Goal: Communication & Community: Ask a question

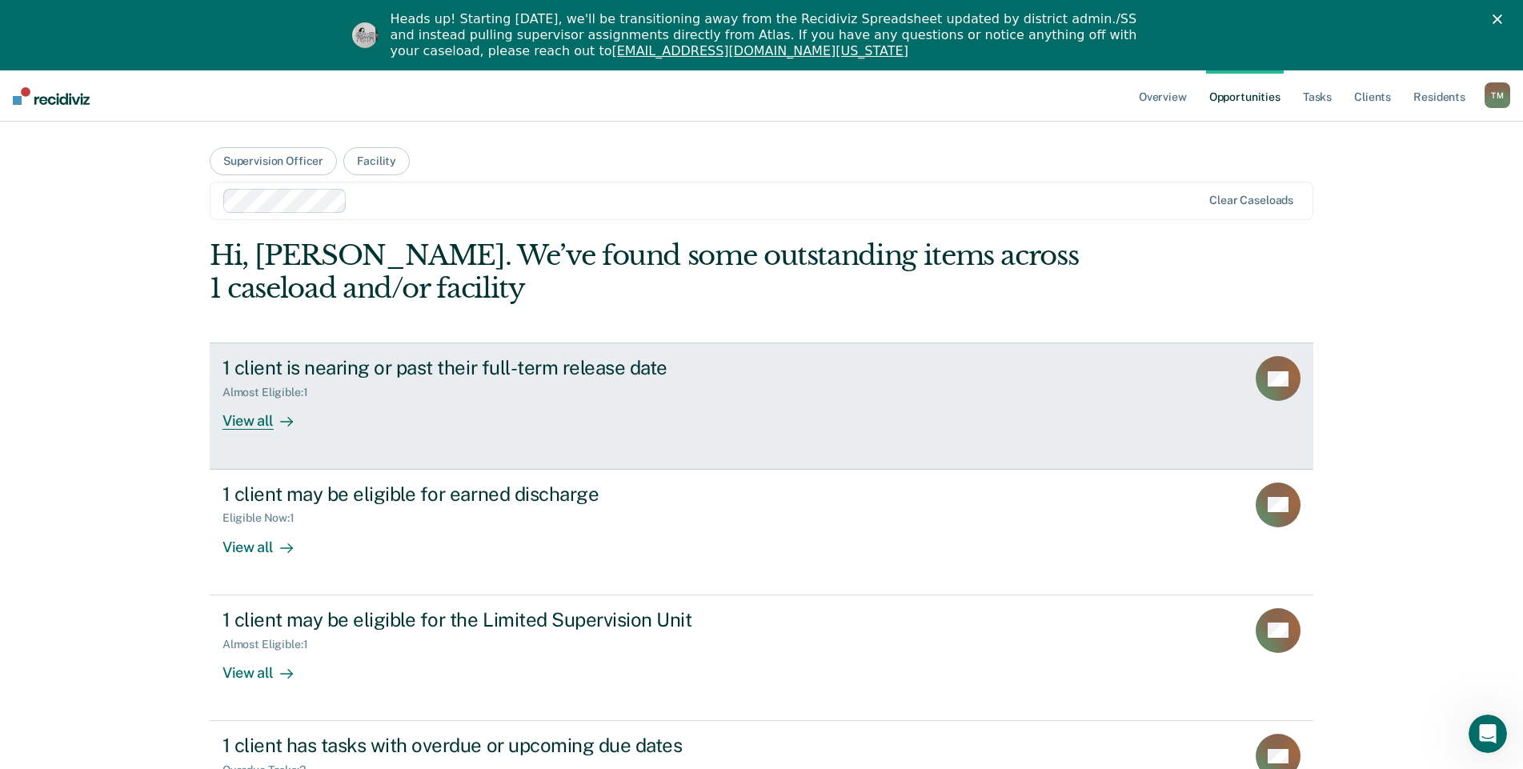
click at [252, 419] on div "View all" at bounding box center [267, 414] width 90 height 31
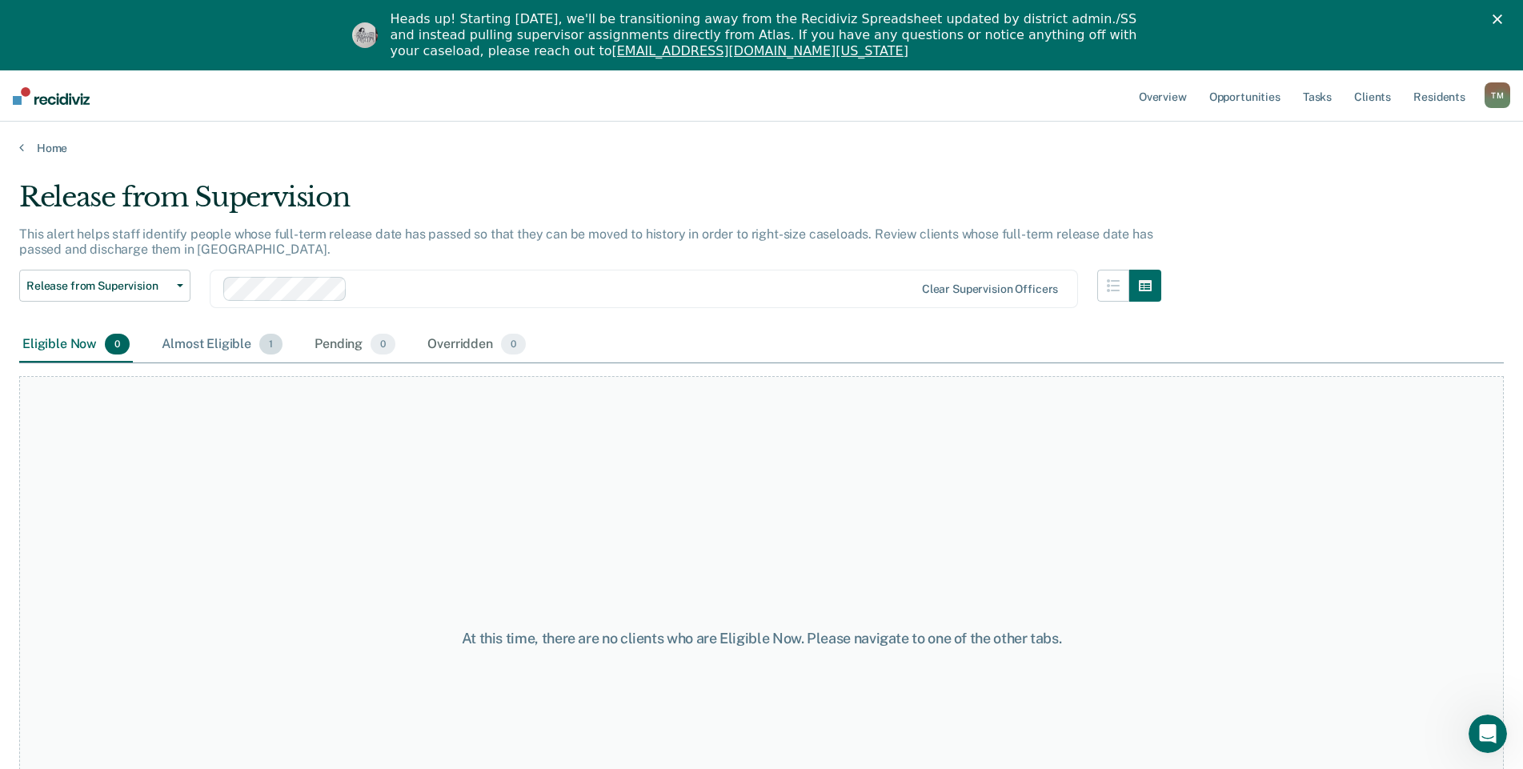
click at [264, 349] on span "1" at bounding box center [270, 344] width 23 height 21
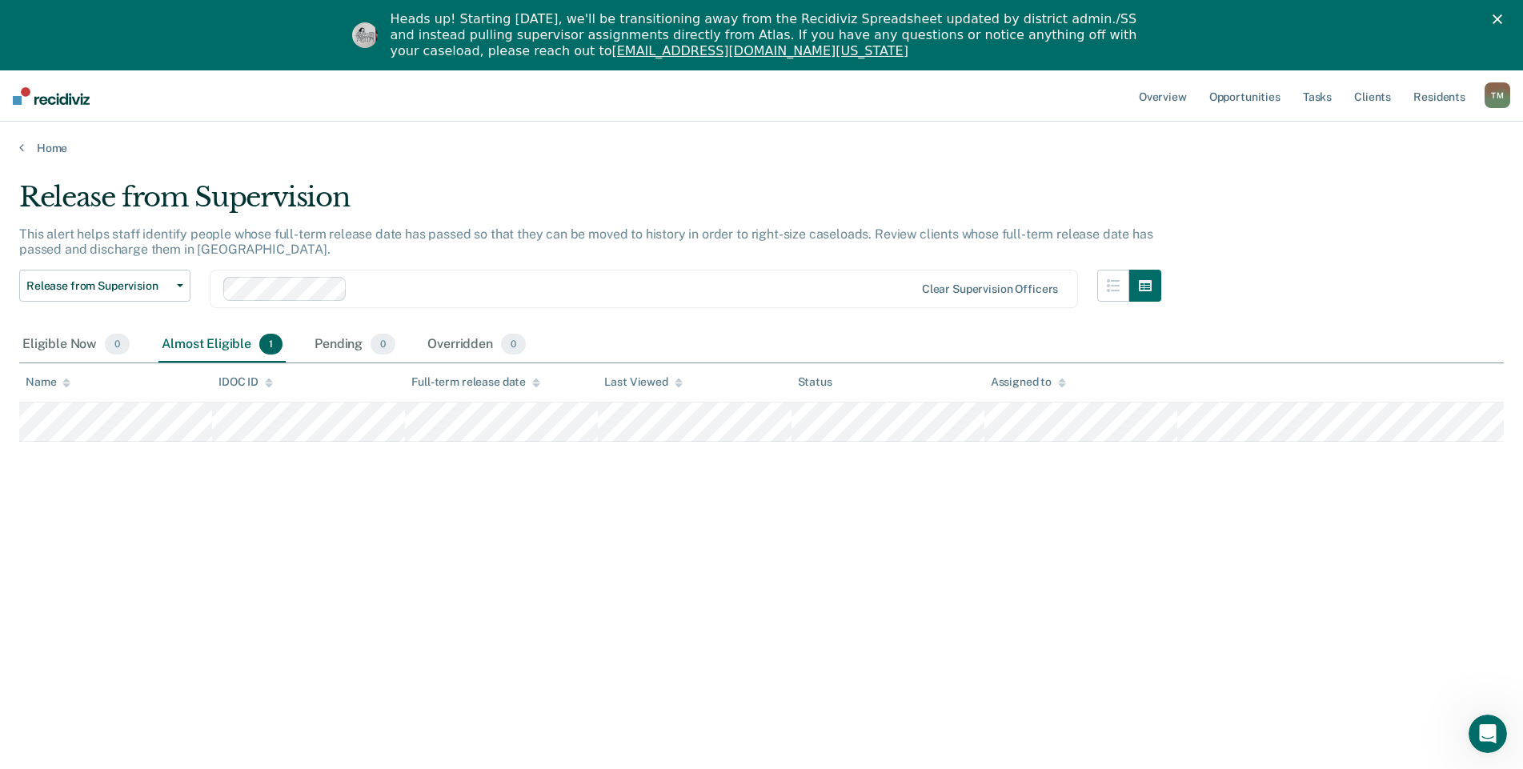
click at [1488, 93] on div "T M" at bounding box center [1497, 95] width 26 height 26
click at [1401, 179] on link "Go to Operations" at bounding box center [1432, 176] width 129 height 14
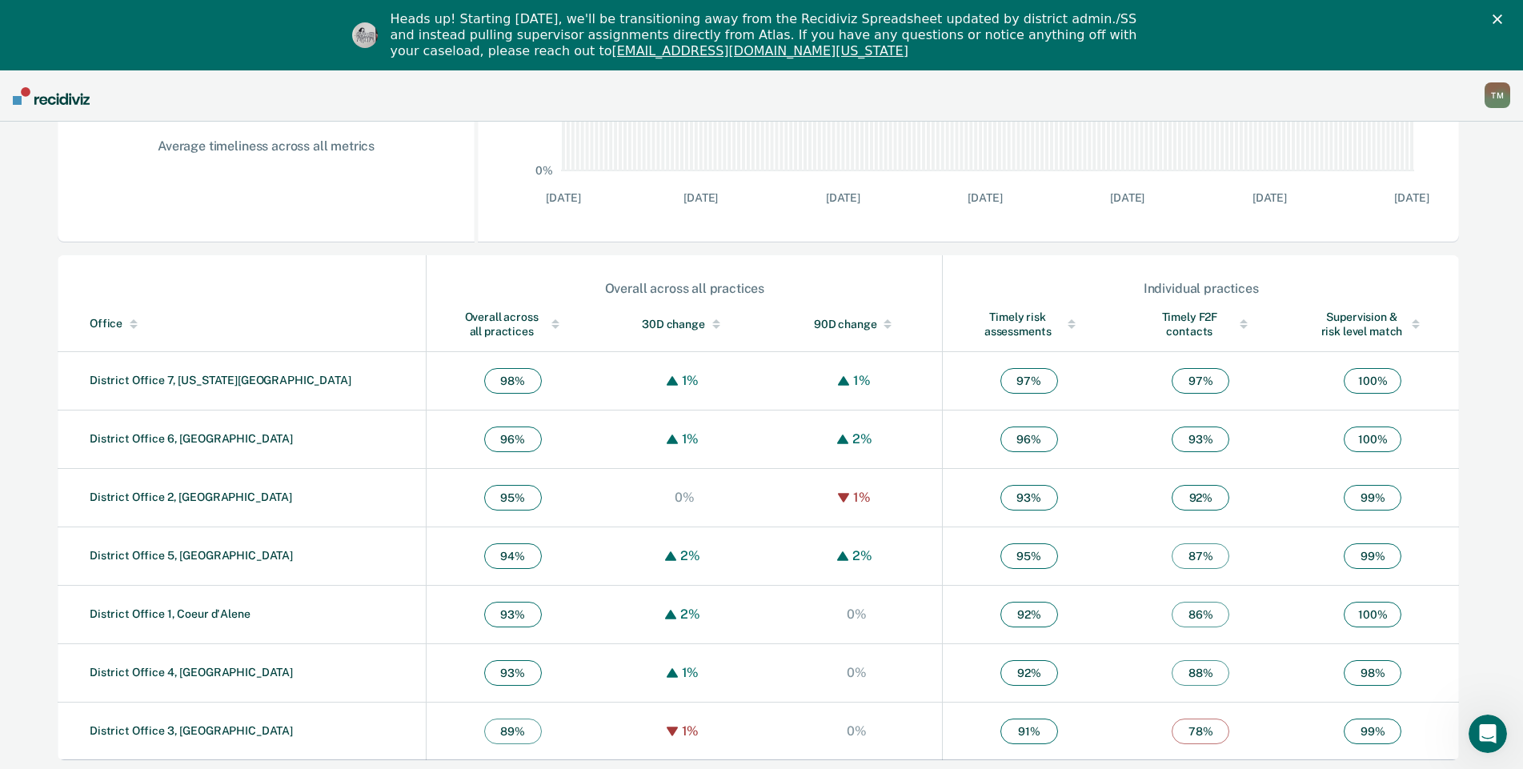
scroll to position [417, 0]
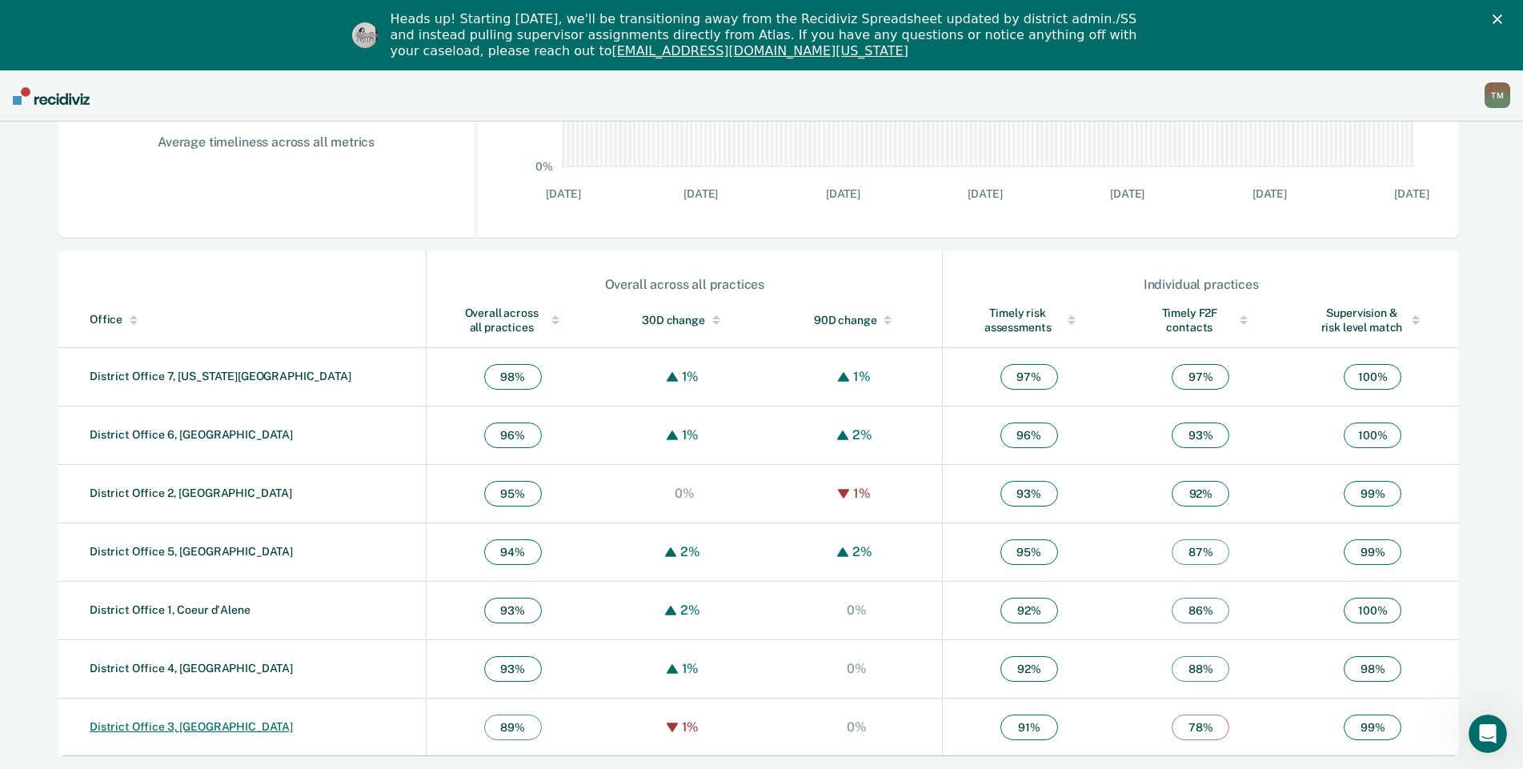
click at [178, 726] on link "District Office 3, [GEOGRAPHIC_DATA]" at bounding box center [191, 726] width 203 height 13
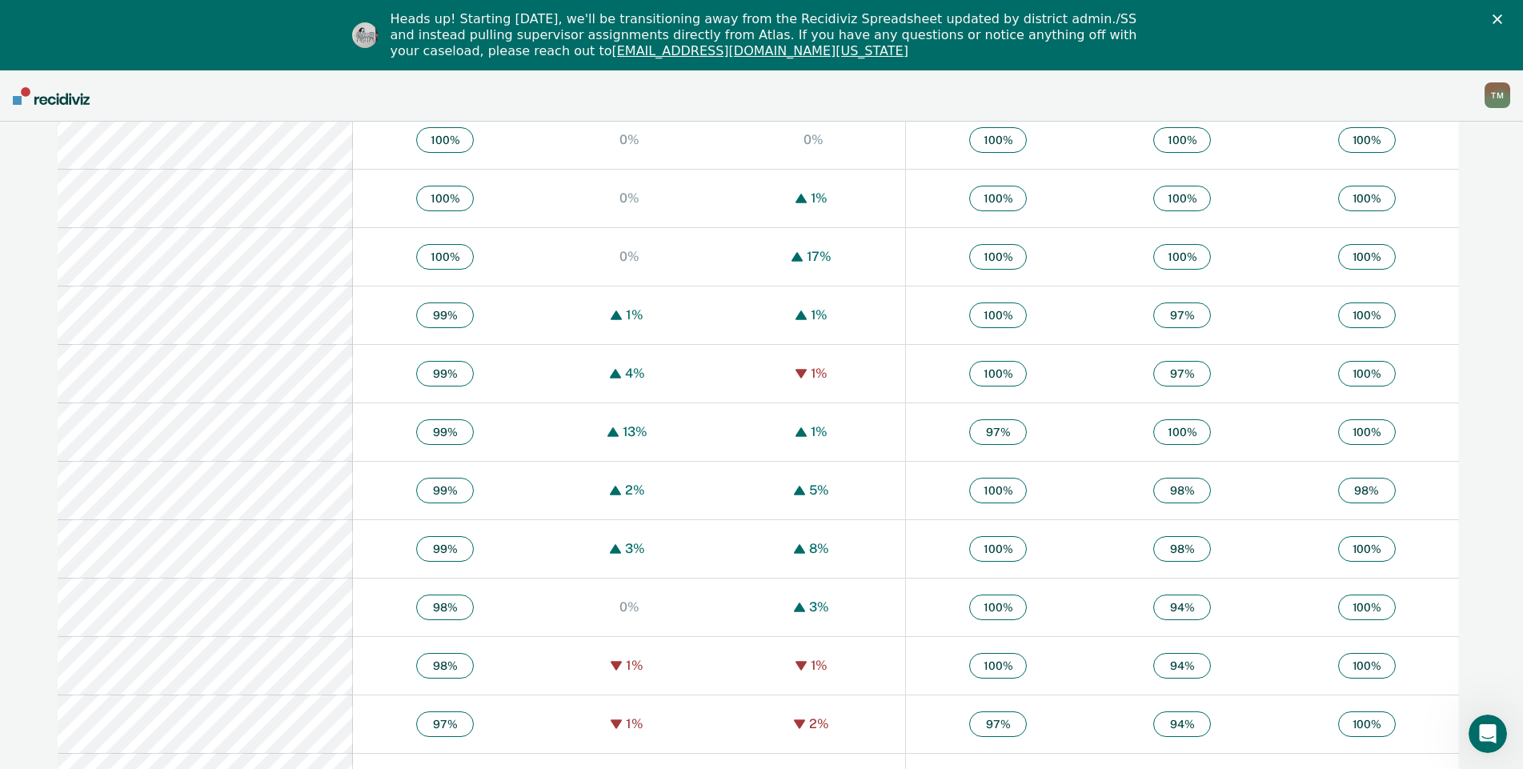
scroll to position [720, 0]
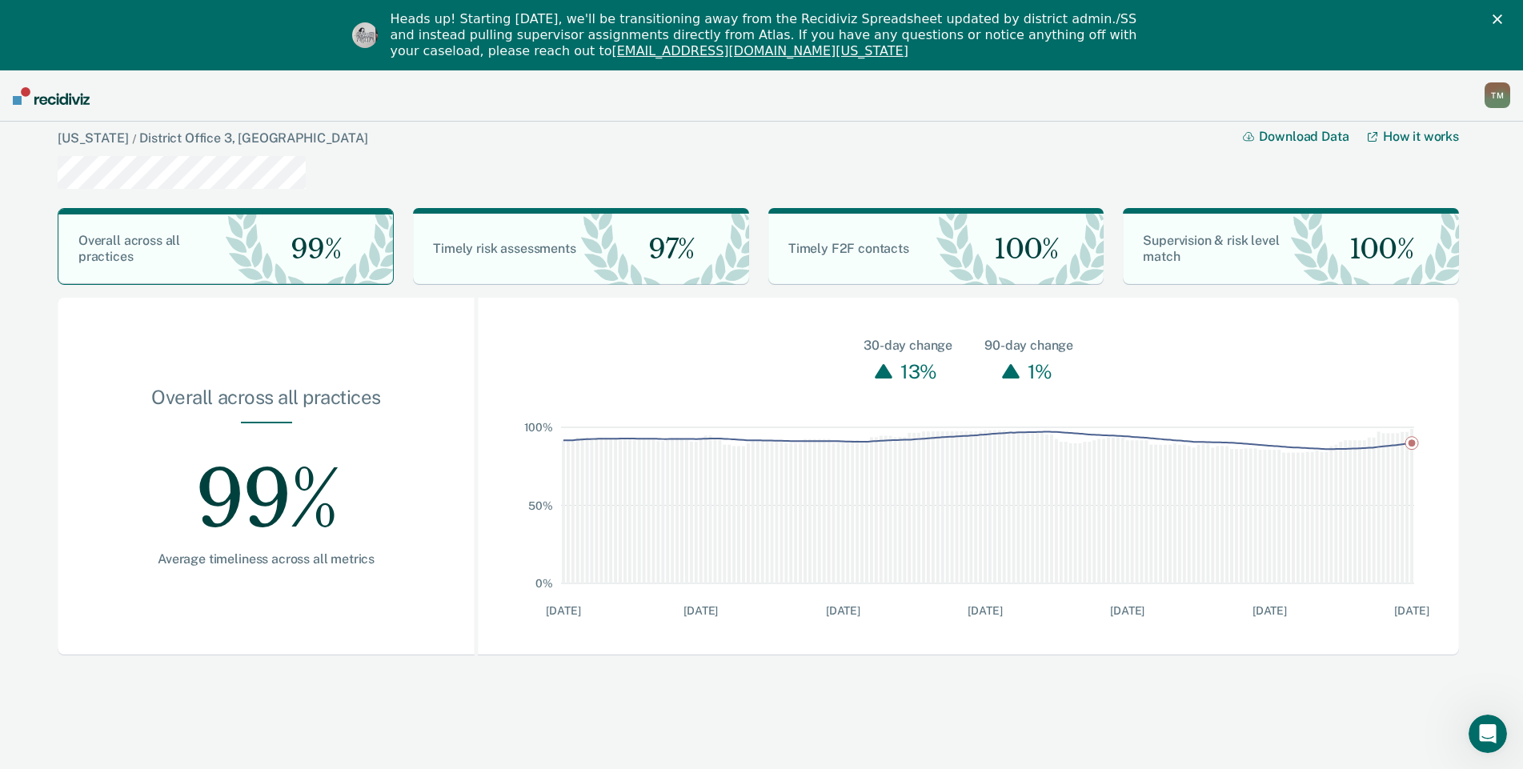
scroll to position [70, 0]
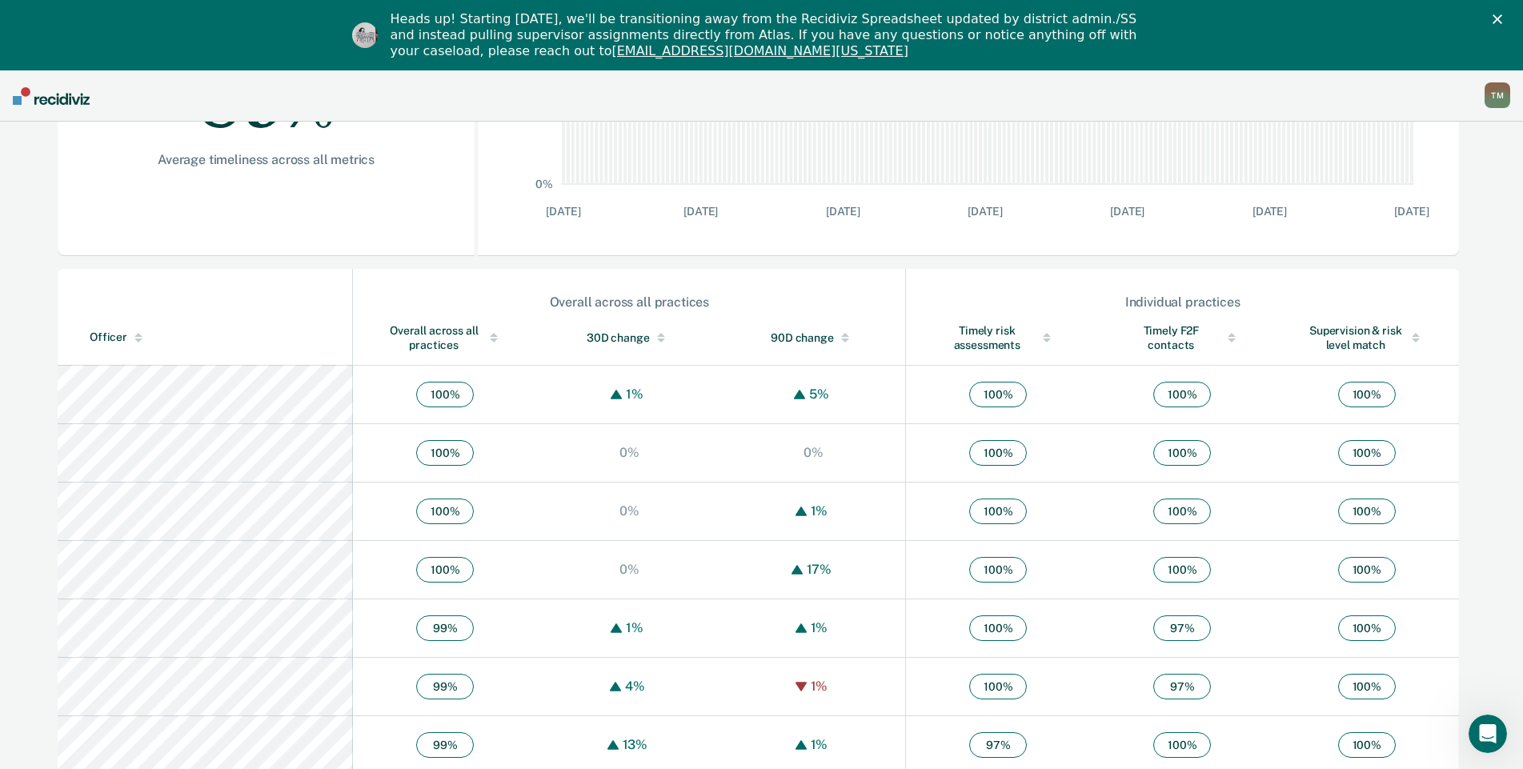
scroll to position [400, 0]
click at [1504, 98] on div "T M" at bounding box center [1497, 95] width 26 height 26
click at [1386, 135] on link "Profile" at bounding box center [1432, 136] width 129 height 14
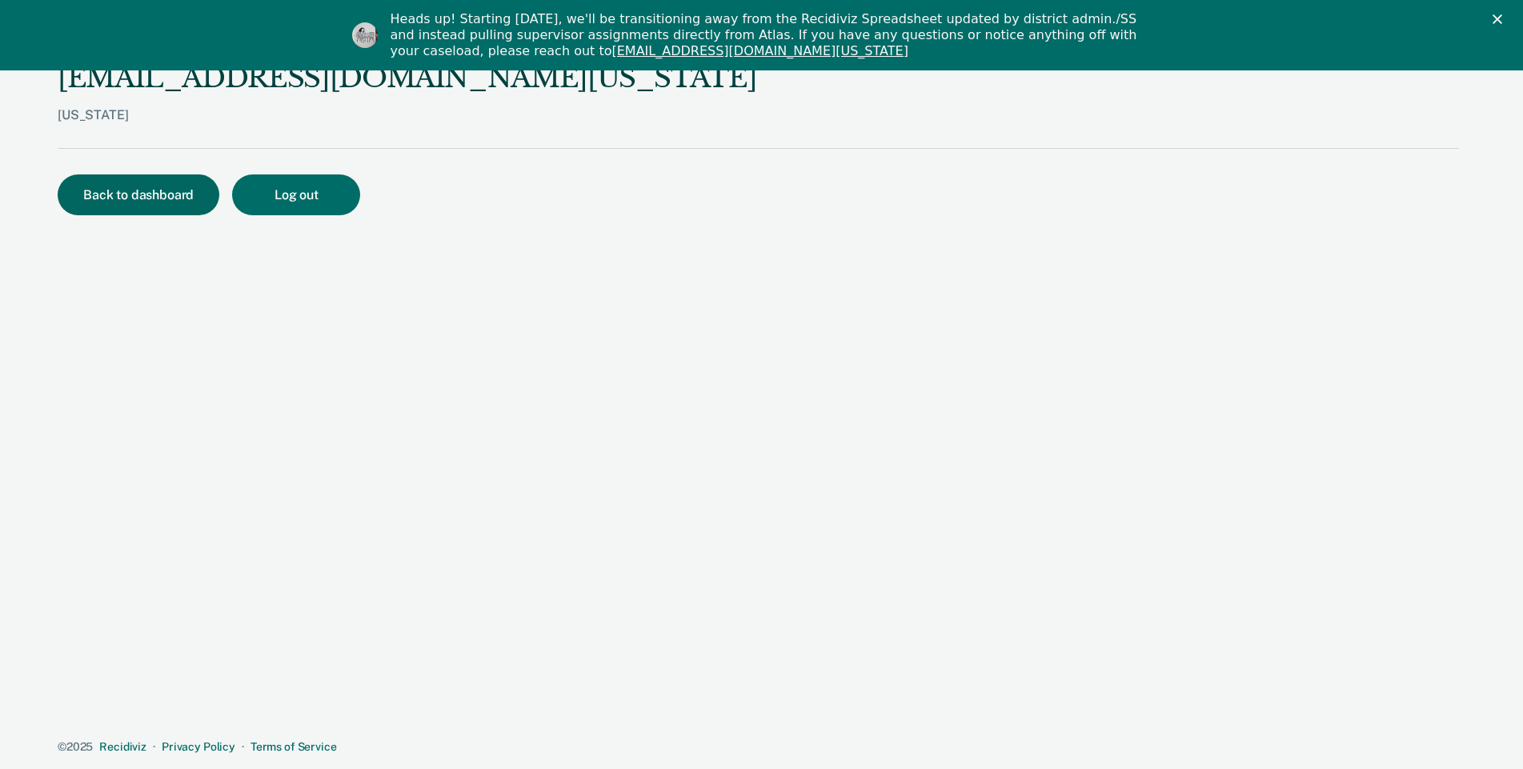
click at [127, 190] on button "Back to dashboard" at bounding box center [139, 194] width 162 height 41
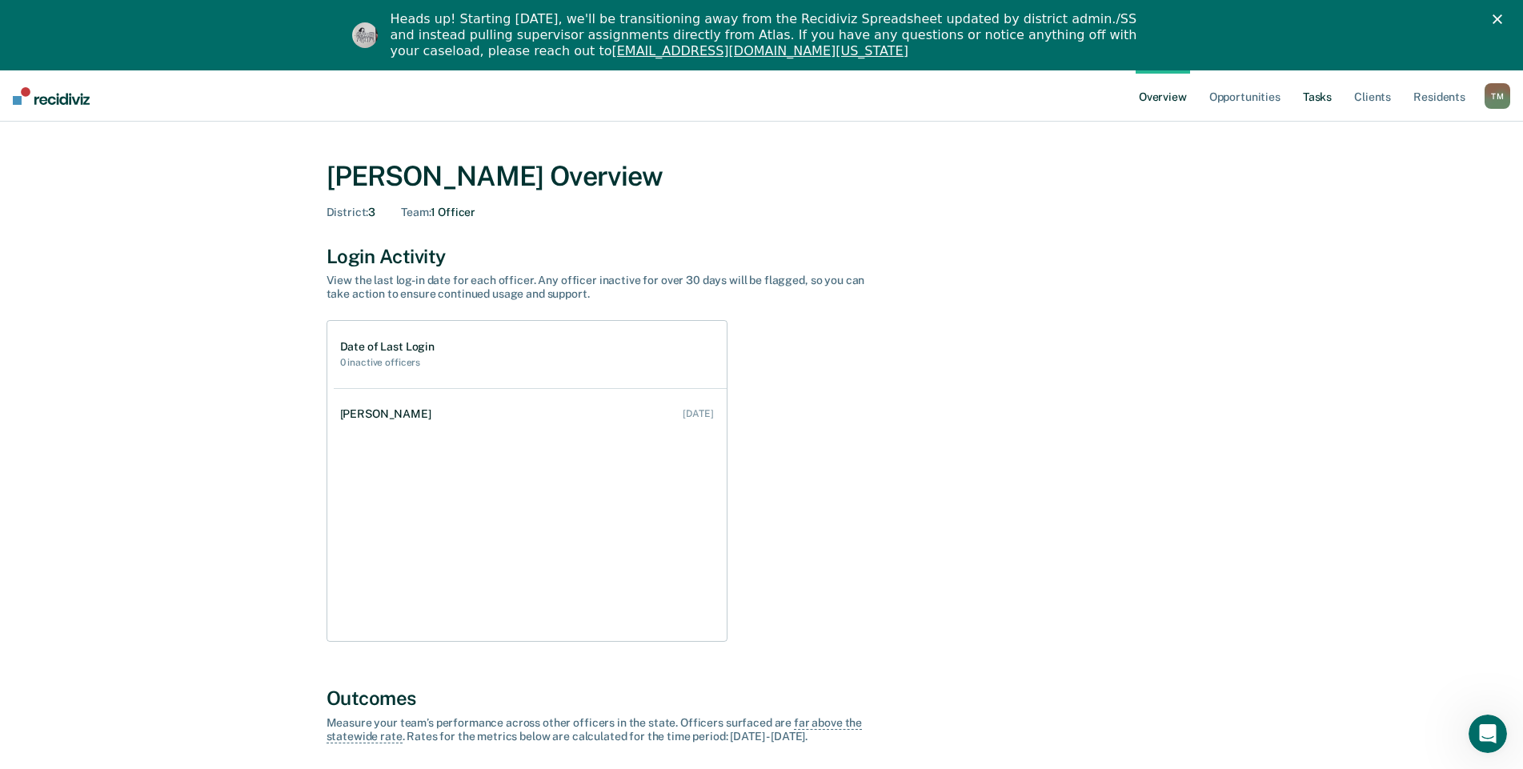
click at [1319, 101] on link "Tasks" at bounding box center [1316, 95] width 35 height 51
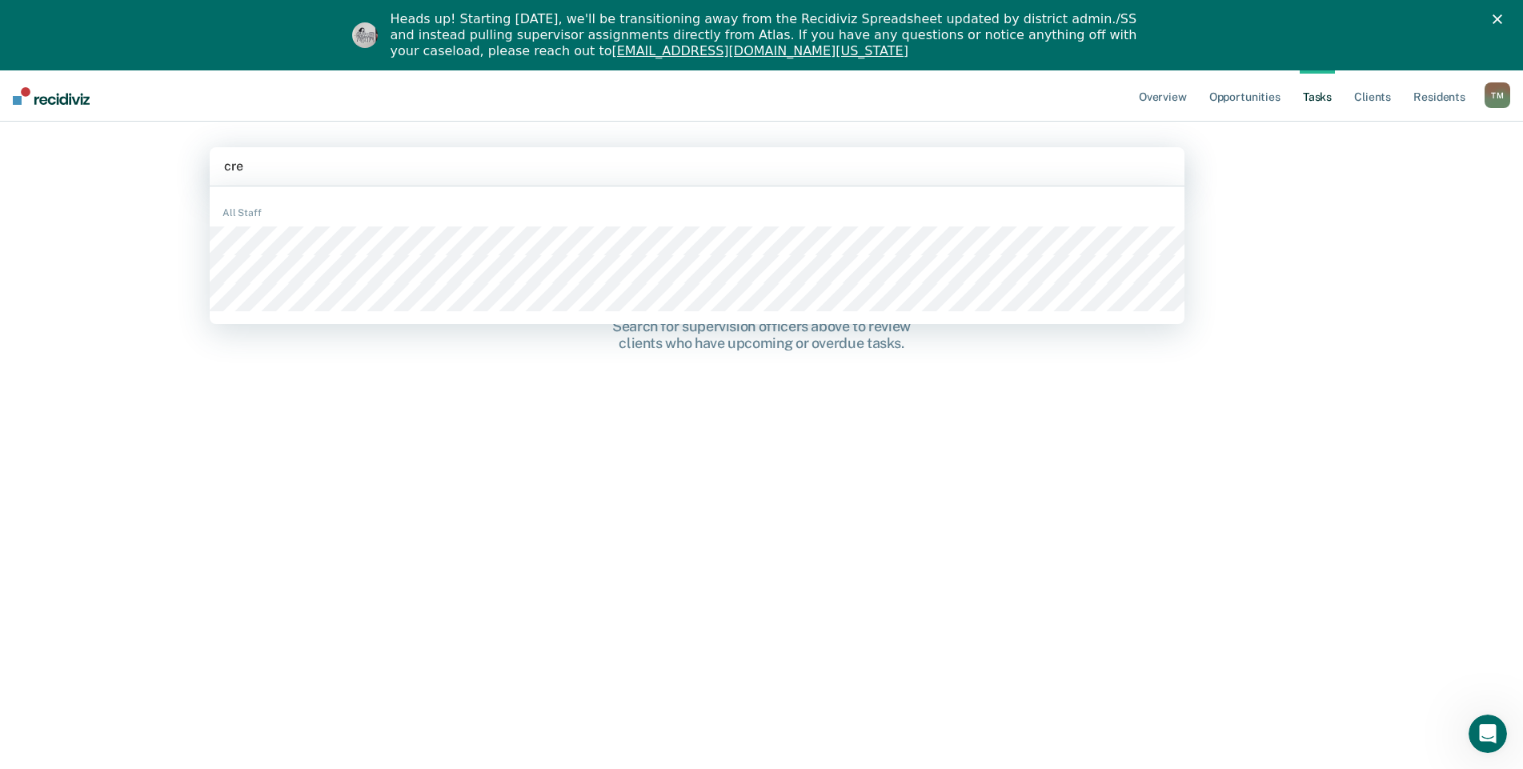
type input "cres"
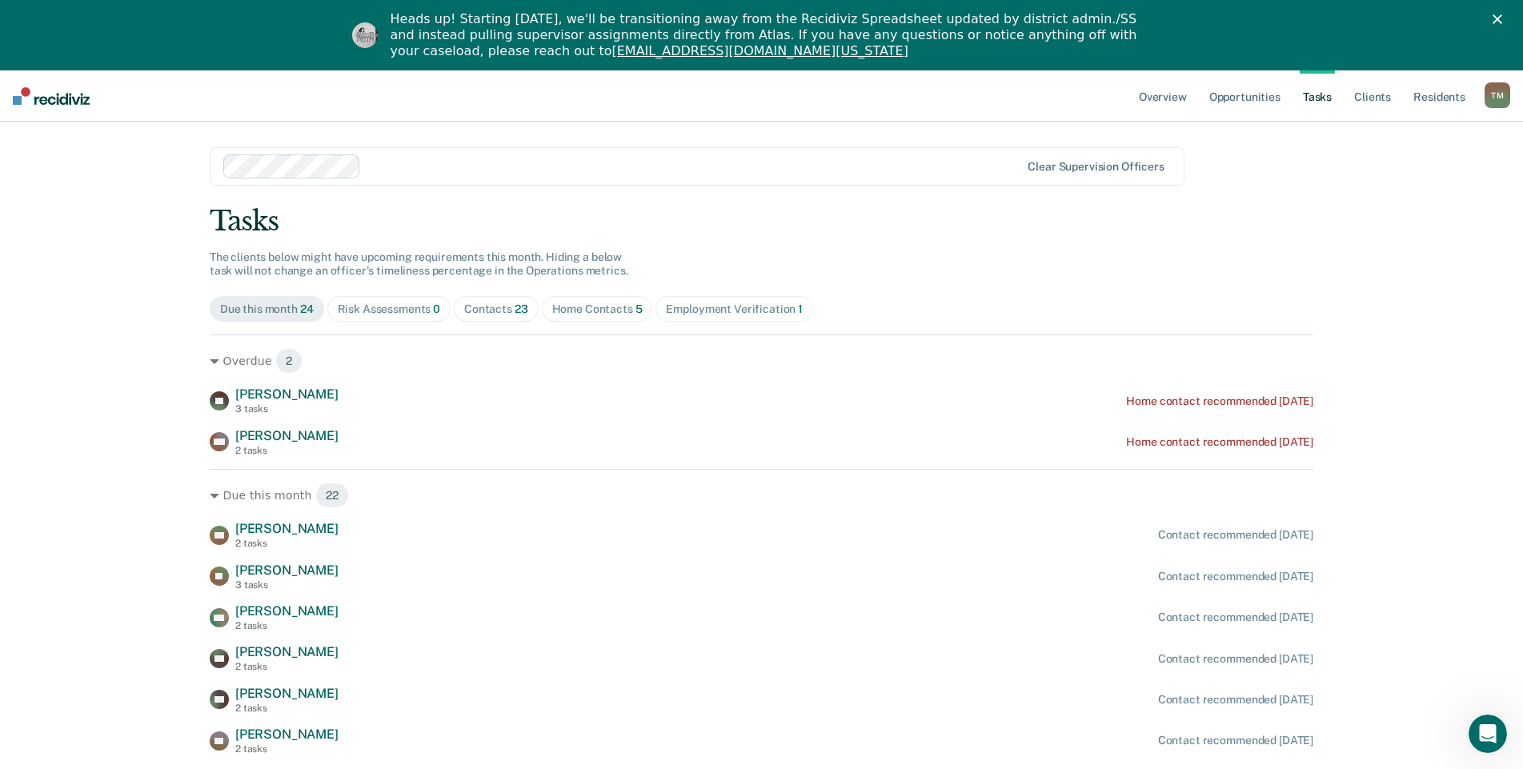
click at [413, 309] on div "Risk Assessments 0" at bounding box center [389, 309] width 103 height 14
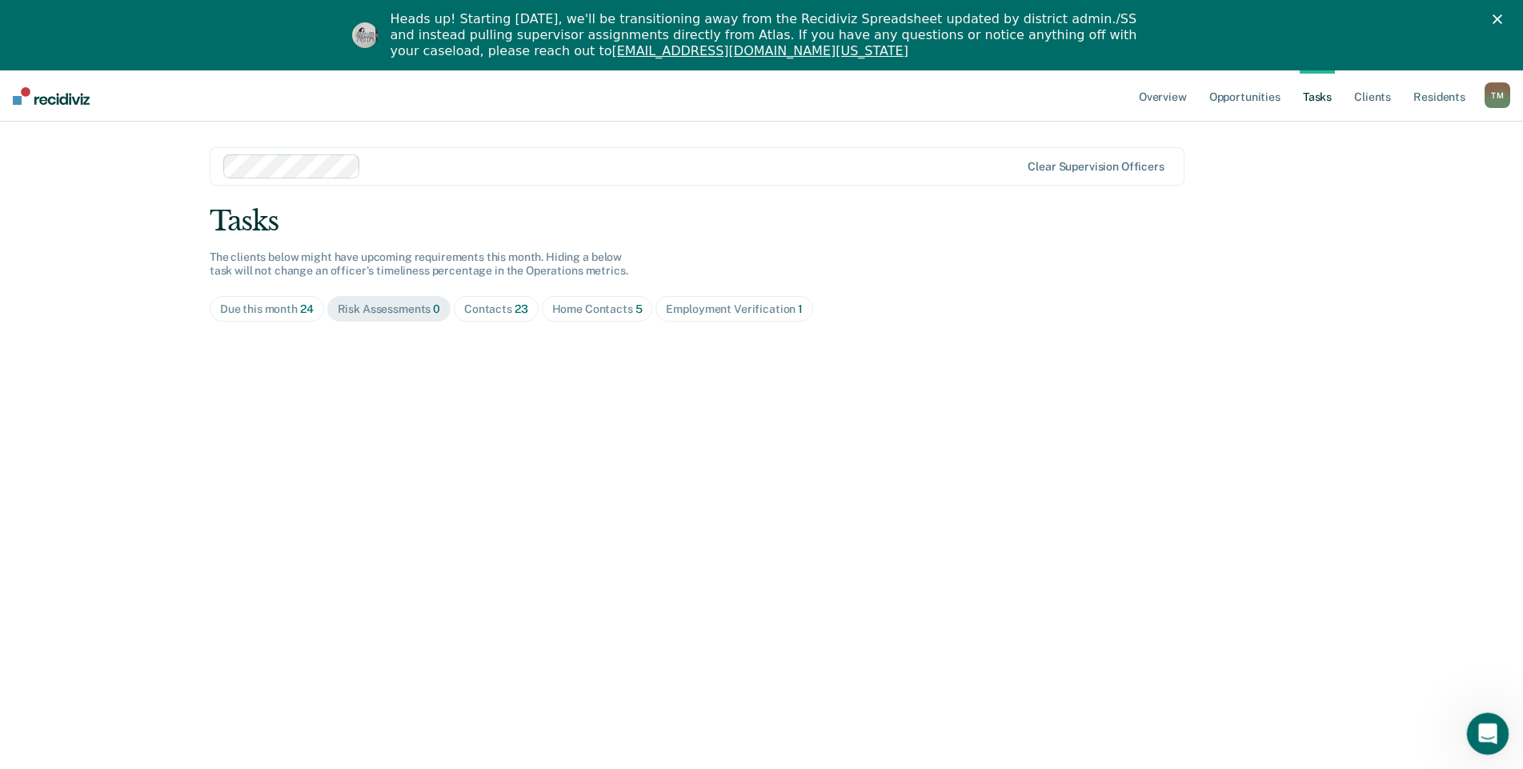
click at [1492, 735] on icon "Open Intercom Messenger" at bounding box center [1485, 731] width 26 height 26
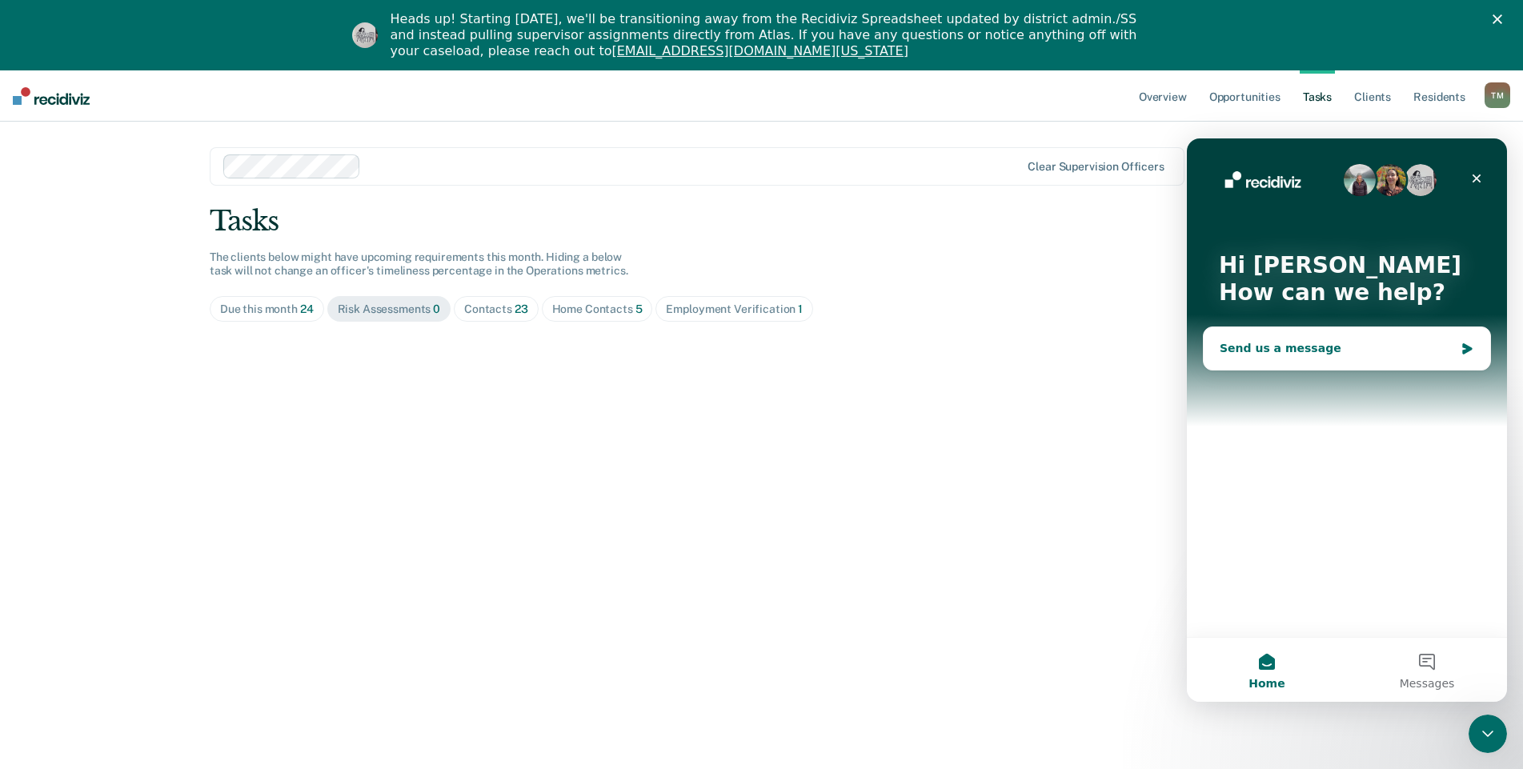
click at [1358, 343] on div "Send us a message" at bounding box center [1336, 348] width 234 height 17
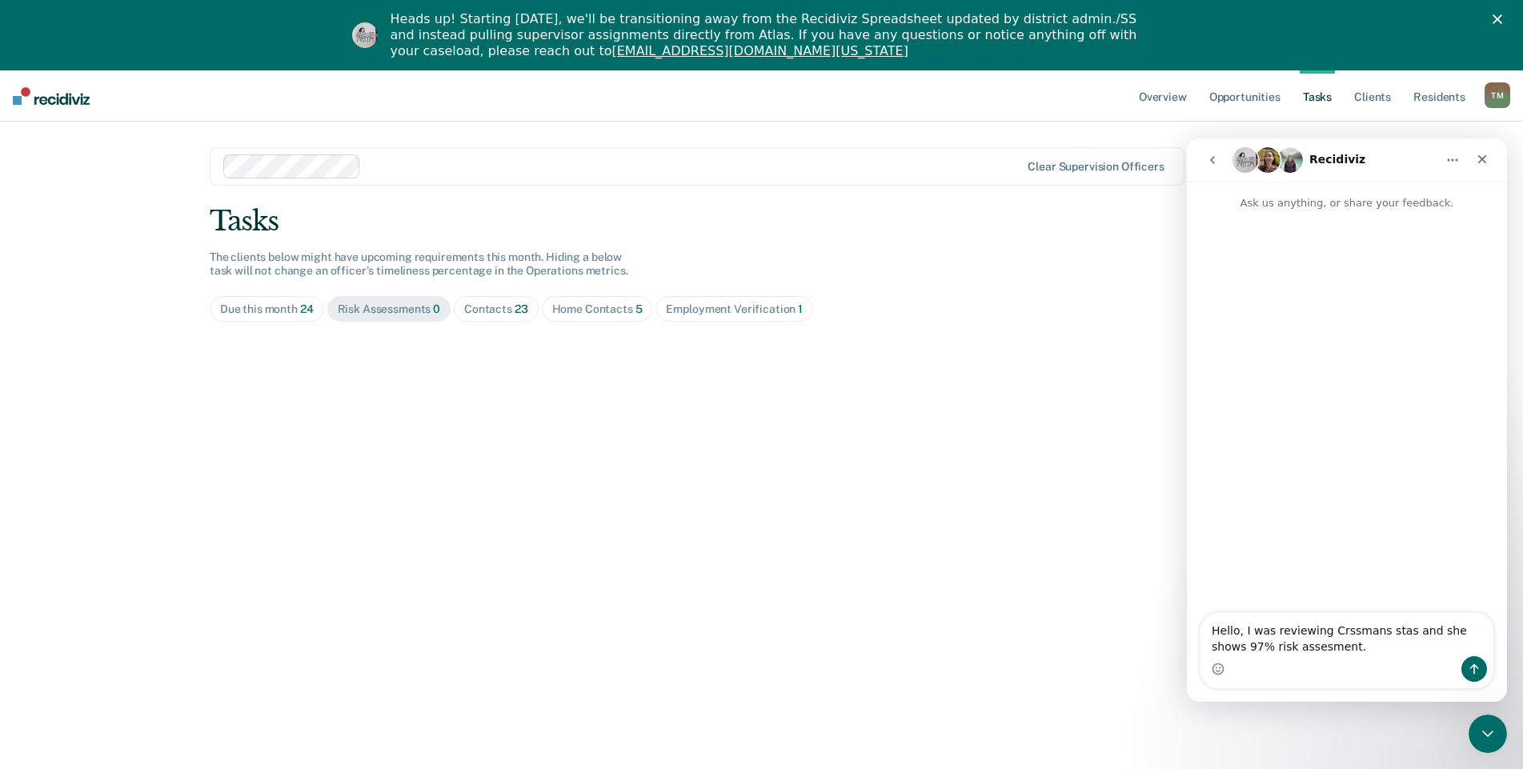
drag, startPoint x: 1339, startPoint y: 630, endPoint x: 1348, endPoint y: 629, distance: 9.6
click at [1348, 629] on textarea "Hello, I was reviewing Crssmans stas and she shows 97% risk assesment." at bounding box center [1346, 634] width 293 height 43
click at [1331, 632] on textarea "Hello, I was reviewing Crssmans stas and she shows 97% risk assesment." at bounding box center [1346, 634] width 293 height 43
drag, startPoint x: 166, startPoint y: 496, endPoint x: 1370, endPoint y: 703, distance: 1221.0
click at [1370, 704] on div "Overview Opportunities Tasks Client s Resident s [PERSON_NAME] Profile How it w…" at bounding box center [761, 454] width 1523 height 769
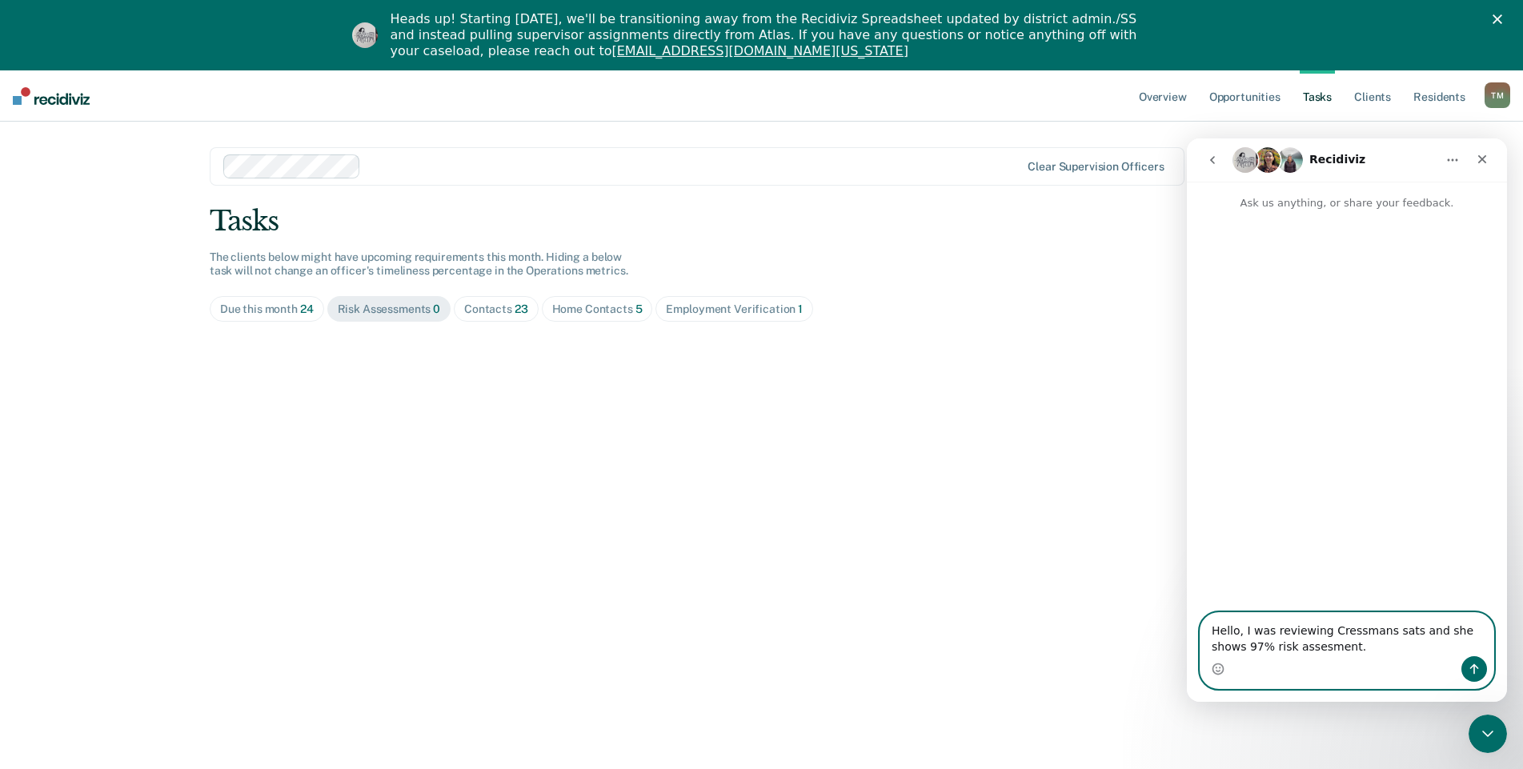
click at [1367, 632] on textarea "Hello, I was reviewing Cressmans sats and she shows 97% risk assesment." at bounding box center [1346, 634] width 293 height 43
click at [1388, 636] on textarea "Hello, I was reviewing [PERSON_NAME] sats and she shows 97% risk assesment." at bounding box center [1346, 634] width 293 height 43
click at [1387, 630] on textarea "Hello, I was reviewing [PERSON_NAME] s'tas and she shows 97% risk assesment." at bounding box center [1346, 634] width 293 height 43
click at [1305, 646] on textarea "Hello, I was reviewing [PERSON_NAME] and she shows 97% risk assesment." at bounding box center [1346, 634] width 293 height 43
click at [1236, 645] on textarea "Hello, I was reviewing [PERSON_NAME] and she shows 97% risk assesments." at bounding box center [1346, 634] width 293 height 43
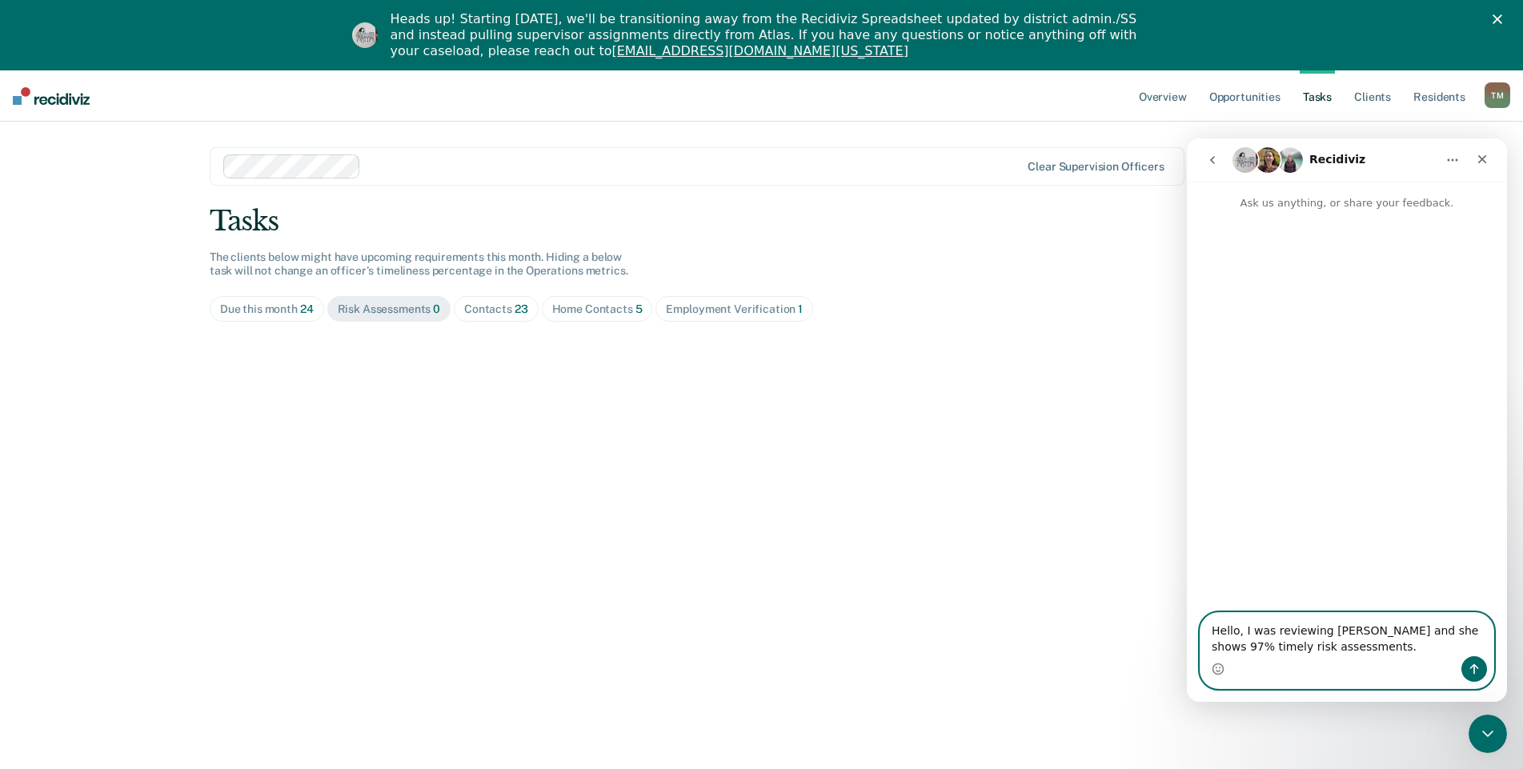
click at [1359, 643] on textarea "Hello, I was reviewing [PERSON_NAME] and she shows 97% timely risk assessments." at bounding box center [1346, 634] width 293 height 43
drag, startPoint x: 1394, startPoint y: 601, endPoint x: 1396, endPoint y: 613, distance: 12.2
click at [1394, 601] on textarea "Hello, I was reviewing [PERSON_NAME] and she shows 97% timely risk assessments.…" at bounding box center [1346, 618] width 293 height 75
click at [1262, 653] on textarea "Hello, I was reviewing [PERSON_NAME] stats and she shows 97% timely risk assess…" at bounding box center [1346, 618] width 293 height 75
type textarea "Hello, I was reviewing [PERSON_NAME] stats and she shows 97% timely risk assess…"
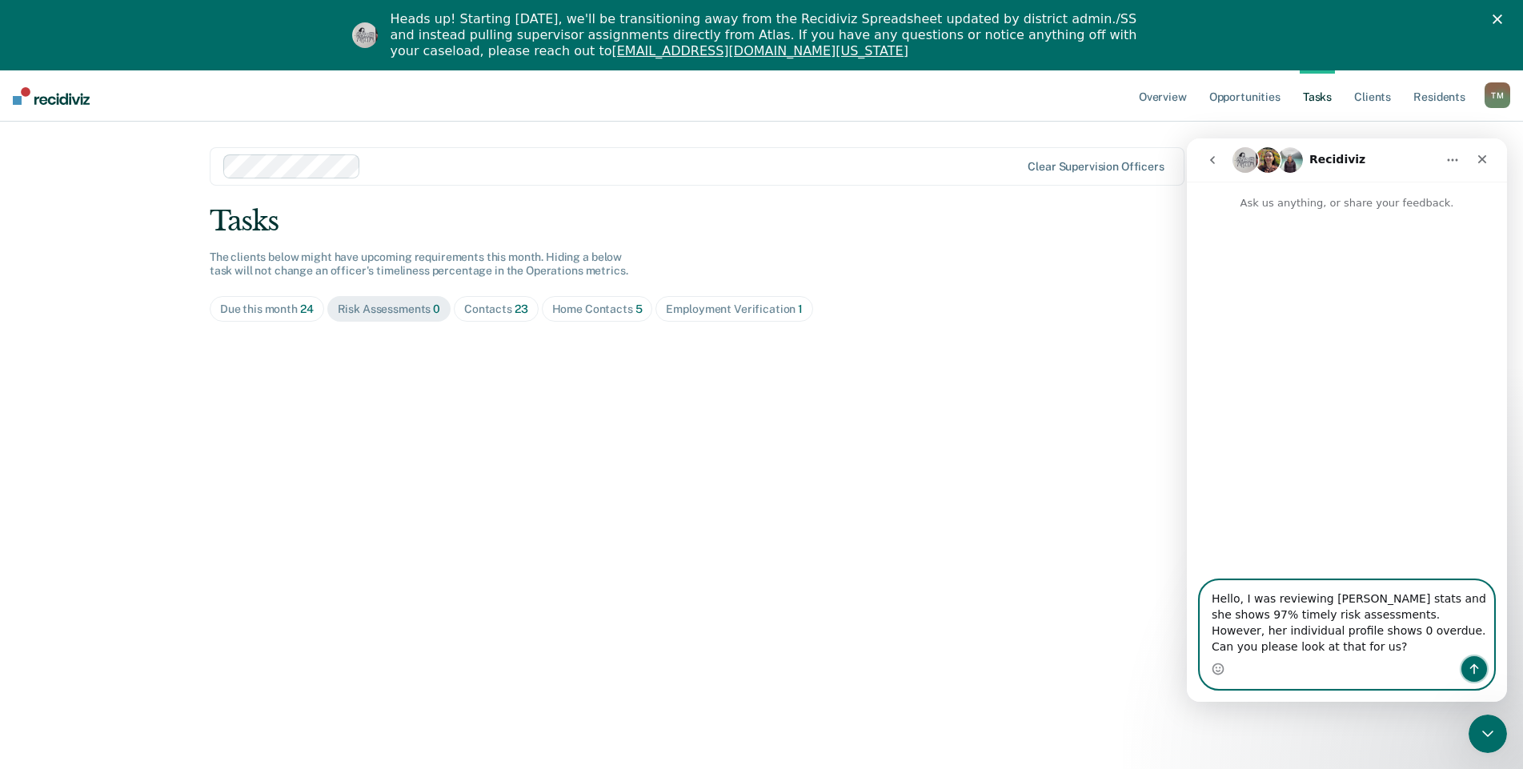
click at [1472, 673] on icon "Send a message…" at bounding box center [1473, 668] width 13 height 13
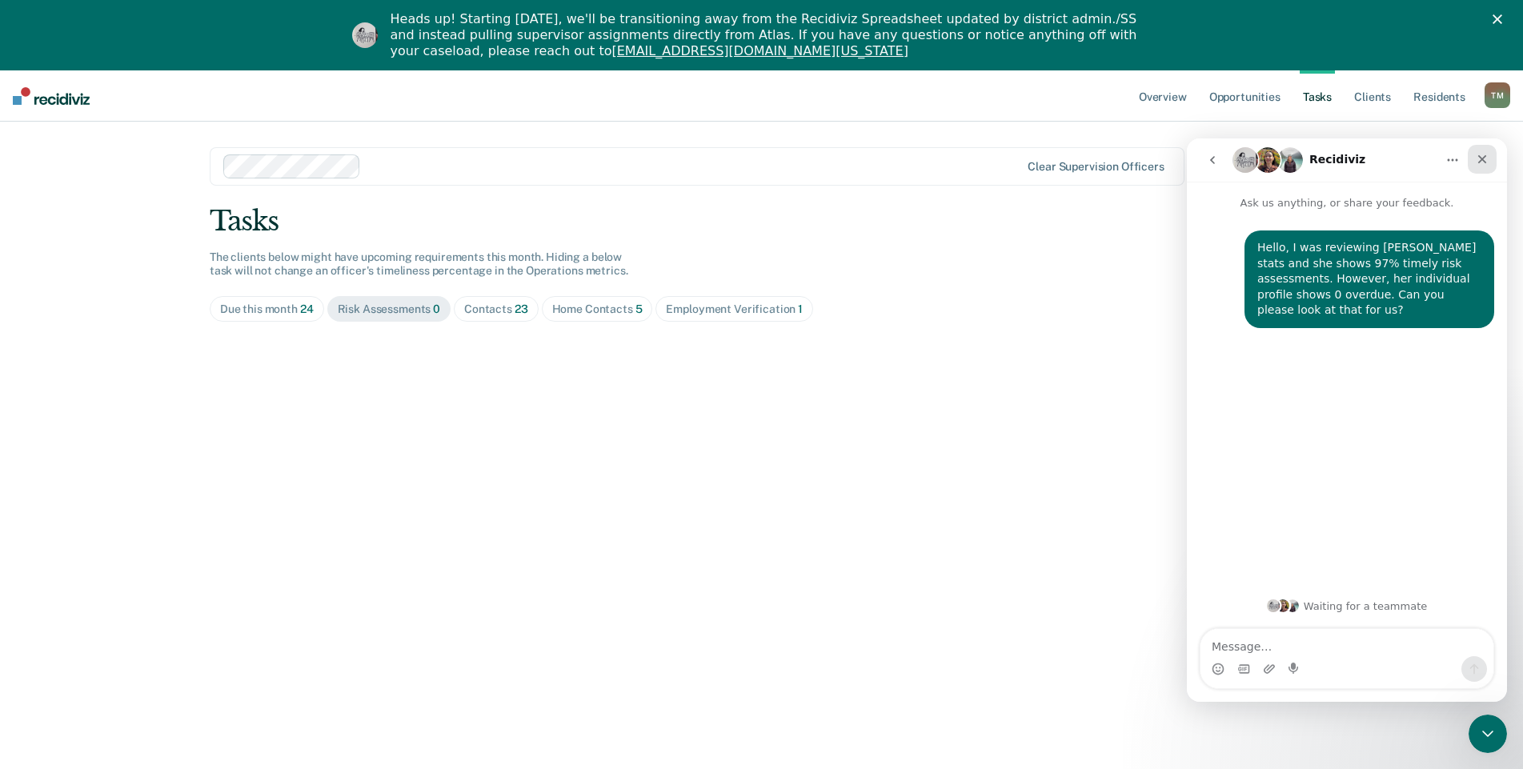
click at [1483, 152] on div "Close" at bounding box center [1481, 159] width 29 height 29
